Goal: Transaction & Acquisition: Download file/media

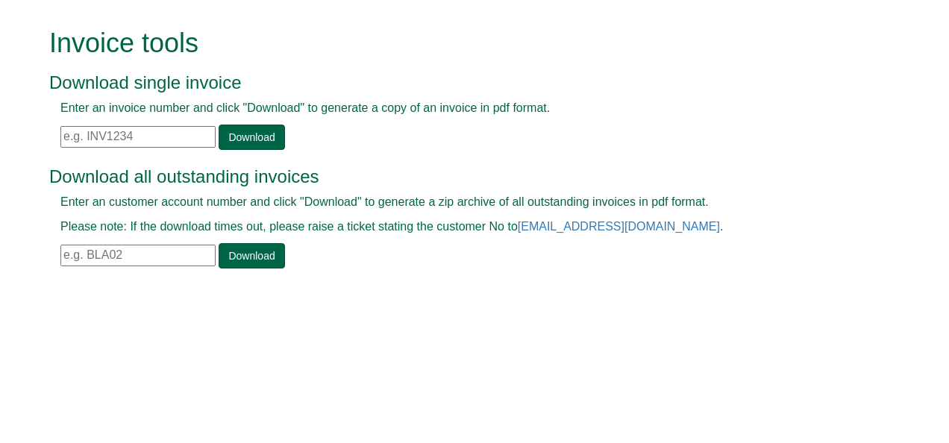
click at [204, 134] on input "text" at bounding box center [137, 137] width 155 height 22
paste input "INV1362506"
click at [254, 151] on div "Please enter invoice no" at bounding box center [457, 151] width 817 height 1
click at [255, 132] on link "Download" at bounding box center [252, 137] width 66 height 25
click at [165, 123] on div "Enter an invoice number and click "Download" to generate a copy of an invoice i…" at bounding box center [457, 125] width 817 height 50
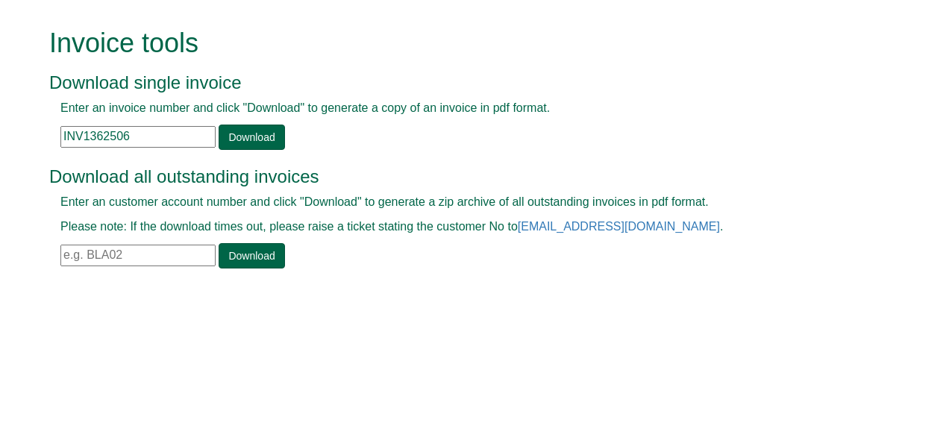
drag, startPoint x: 148, startPoint y: 129, endPoint x: -3, endPoint y: 129, distance: 150.7
click at [0, 129] on html "Invoice tools Download single invoice Enter an invoice number and click "Downlo…" at bounding box center [474, 150] width 949 height 300
paste input "89317"
type input "INV1389317"
click at [244, 139] on link "Download" at bounding box center [252, 137] width 66 height 25
